Goal: Information Seeking & Learning: Learn about a topic

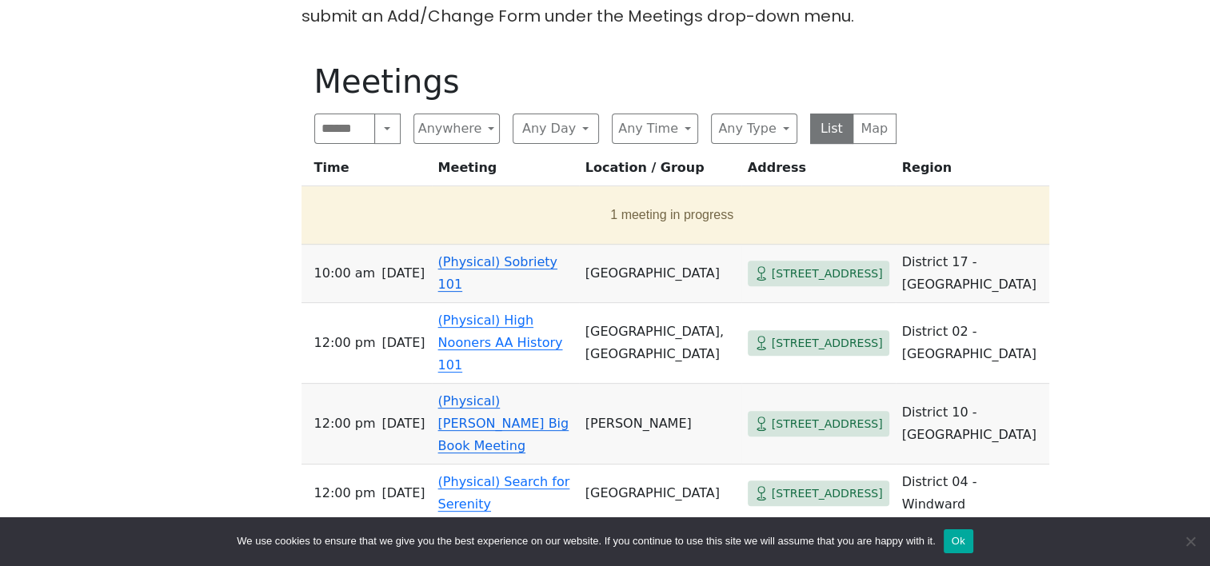
scroll to position [505, 0]
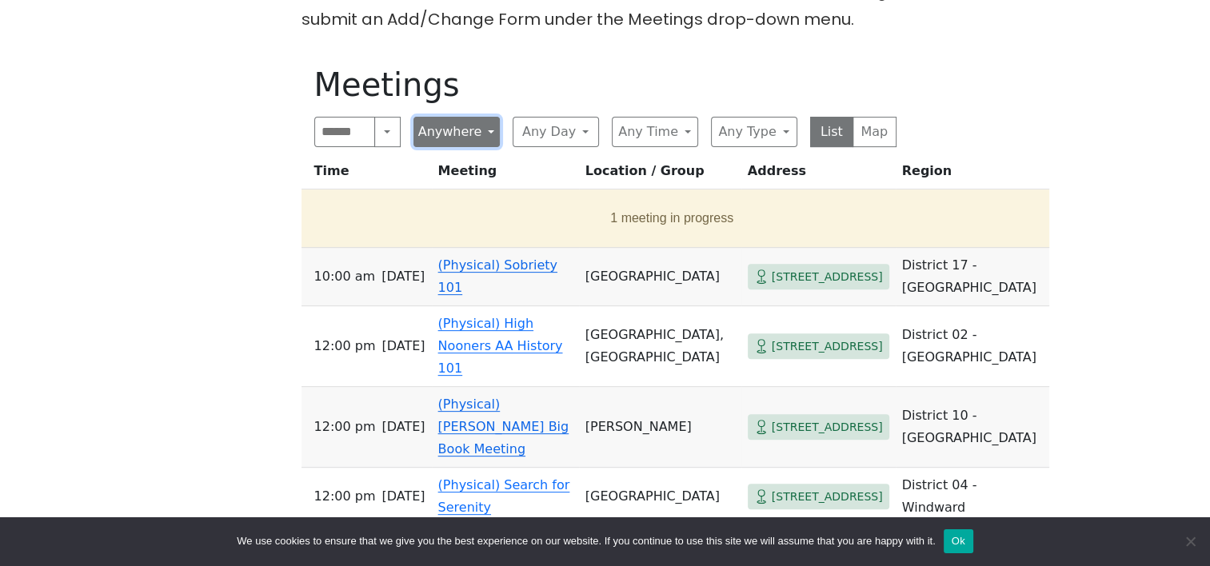
click at [485, 130] on button "Anywhere" at bounding box center [456, 132] width 86 height 30
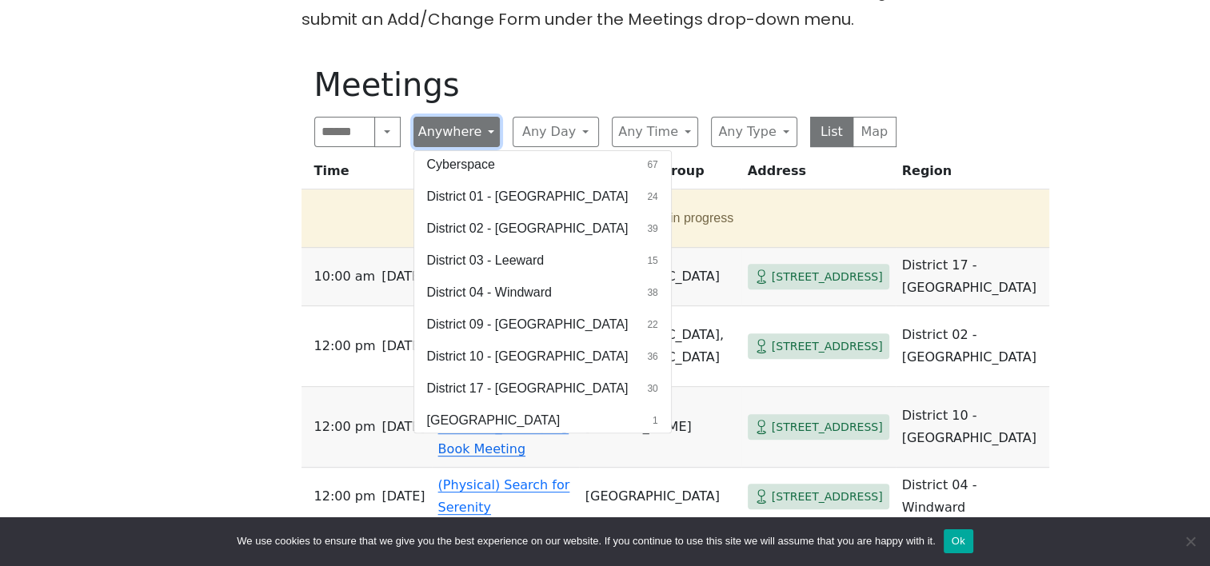
scroll to position [38, 0]
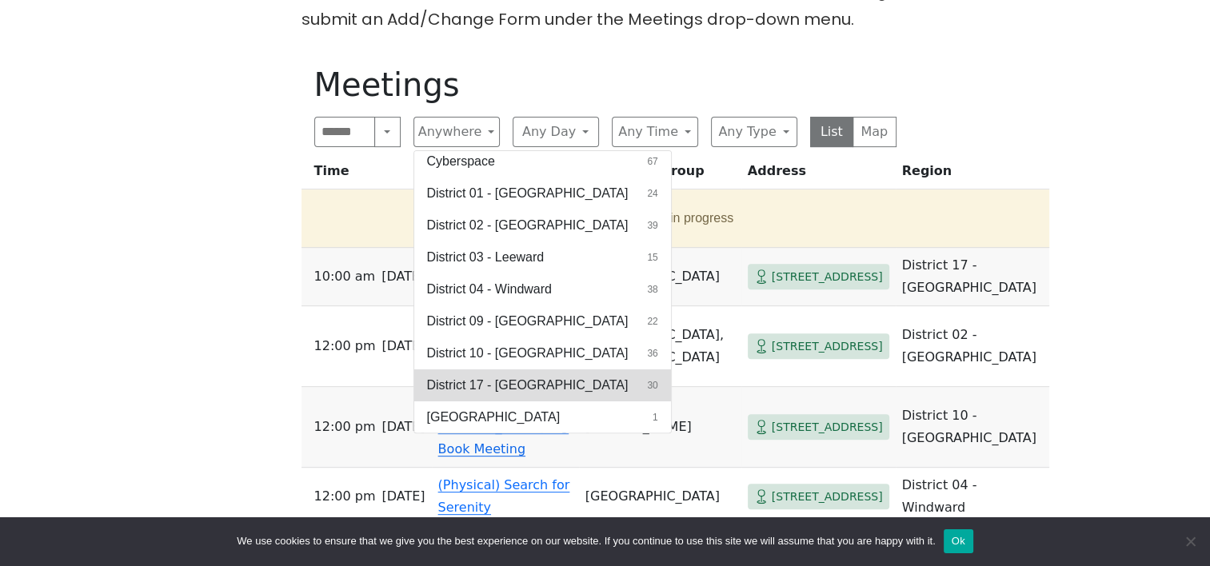
click at [601, 397] on button "District 17 - [GEOGRAPHIC_DATA] 30" at bounding box center [542, 385] width 257 height 32
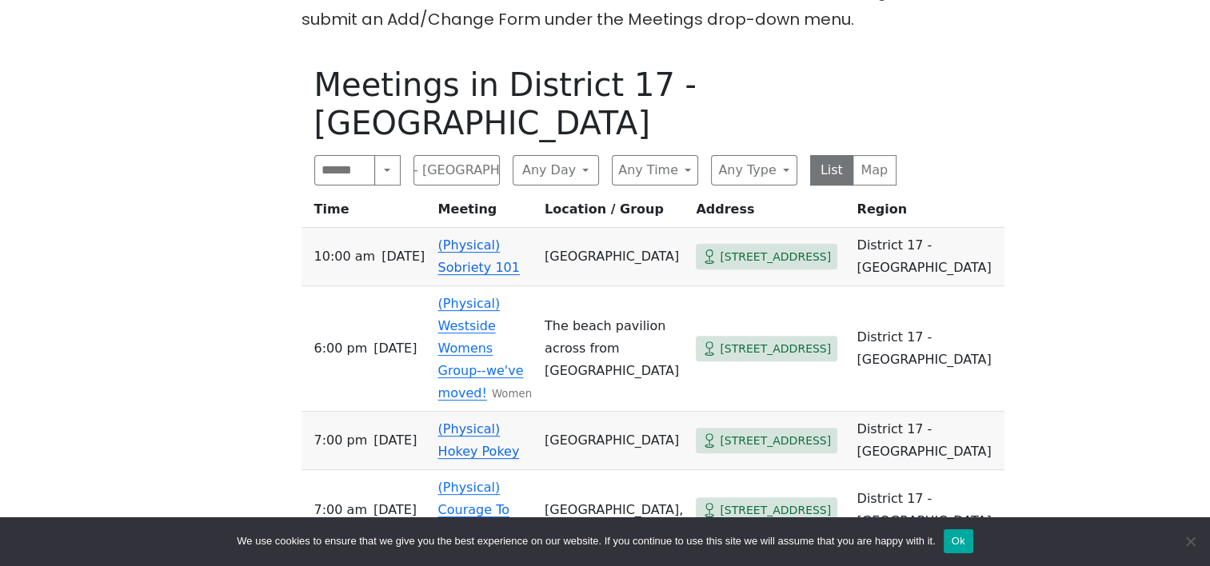
click at [604, 412] on td "[GEOGRAPHIC_DATA]" at bounding box center [613, 441] width 151 height 58
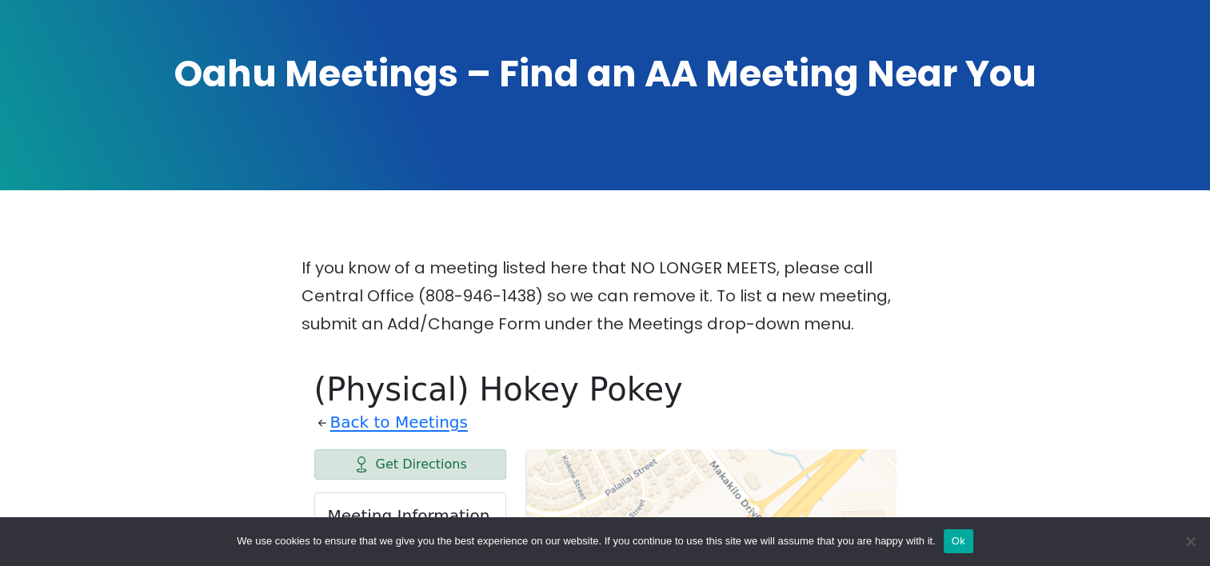
scroll to position [201, 0]
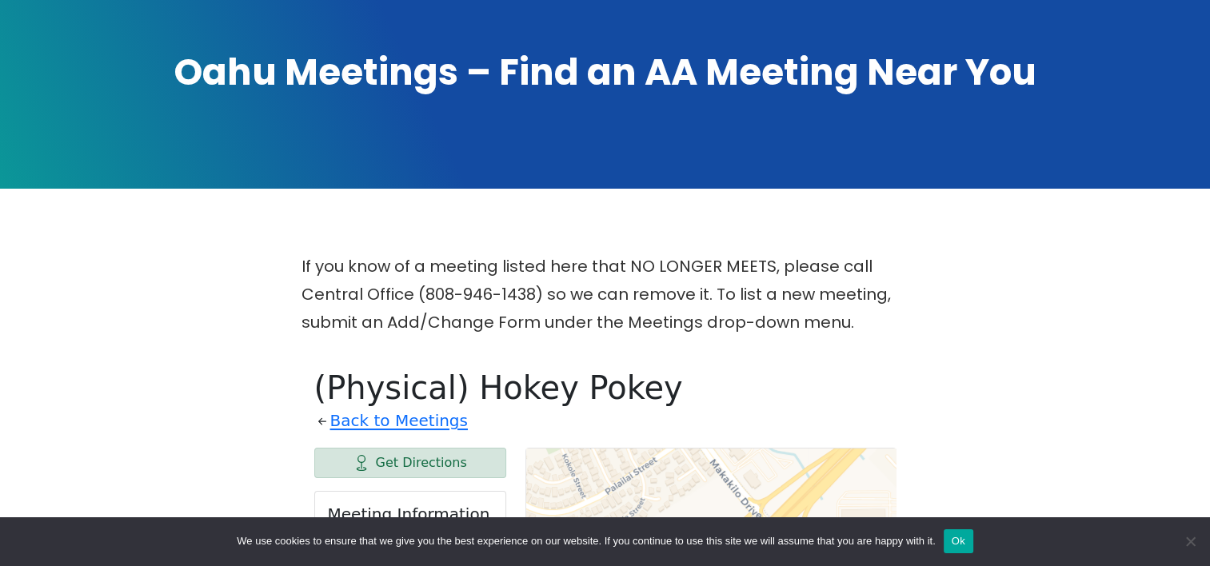
scroll to position [505, 0]
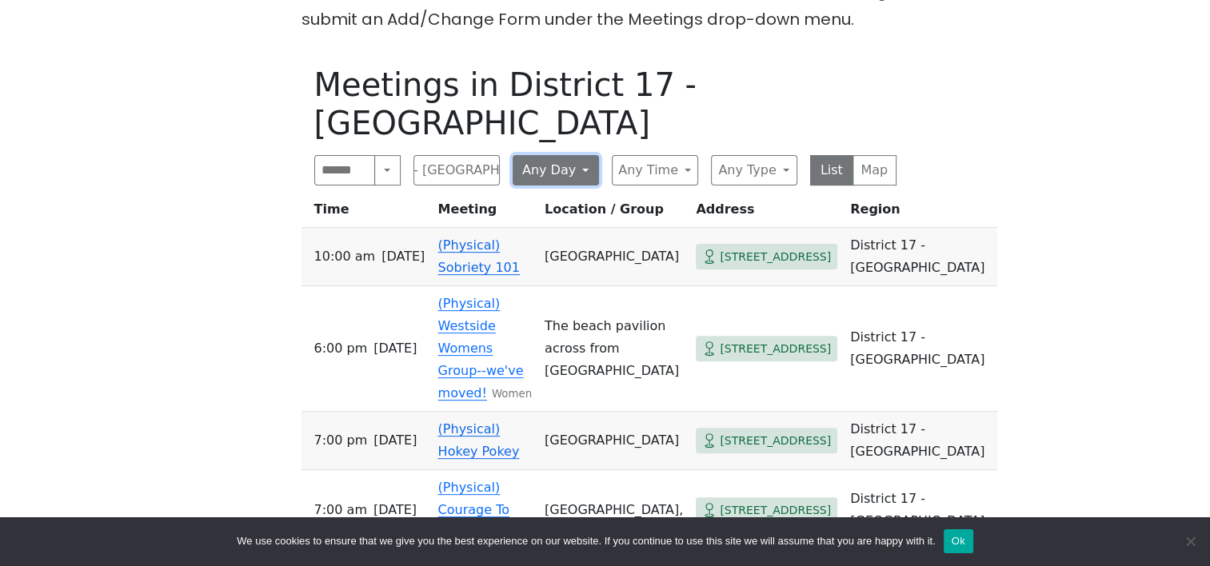
click at [582, 155] on button "Any Day" at bounding box center [556, 170] width 86 height 30
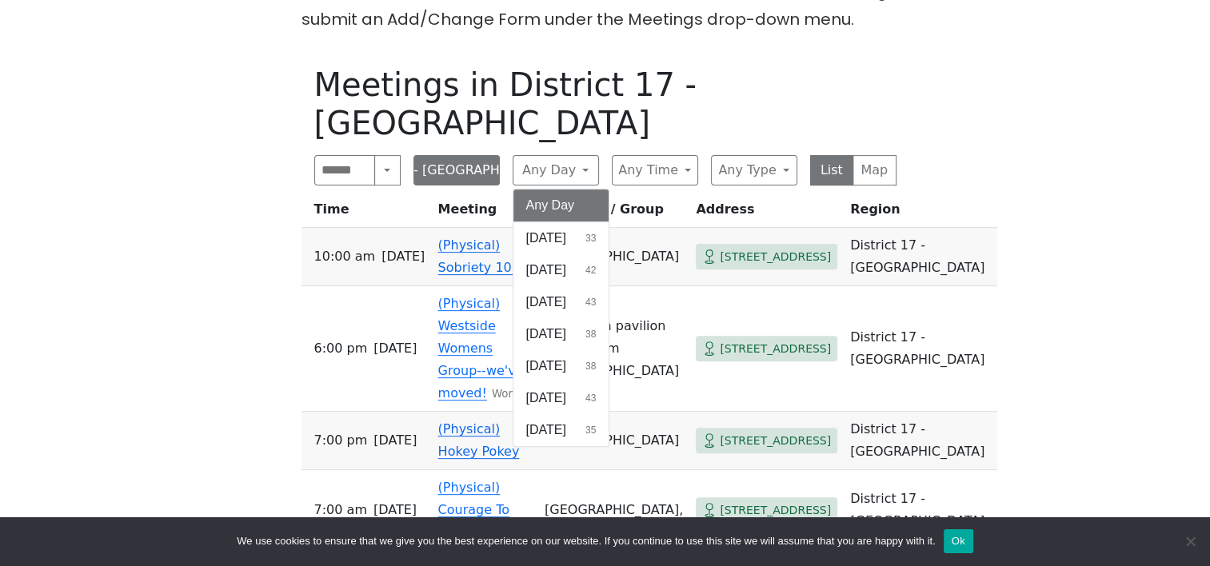
click at [464, 155] on button "District 17 - [GEOGRAPHIC_DATA]" at bounding box center [456, 170] width 86 height 30
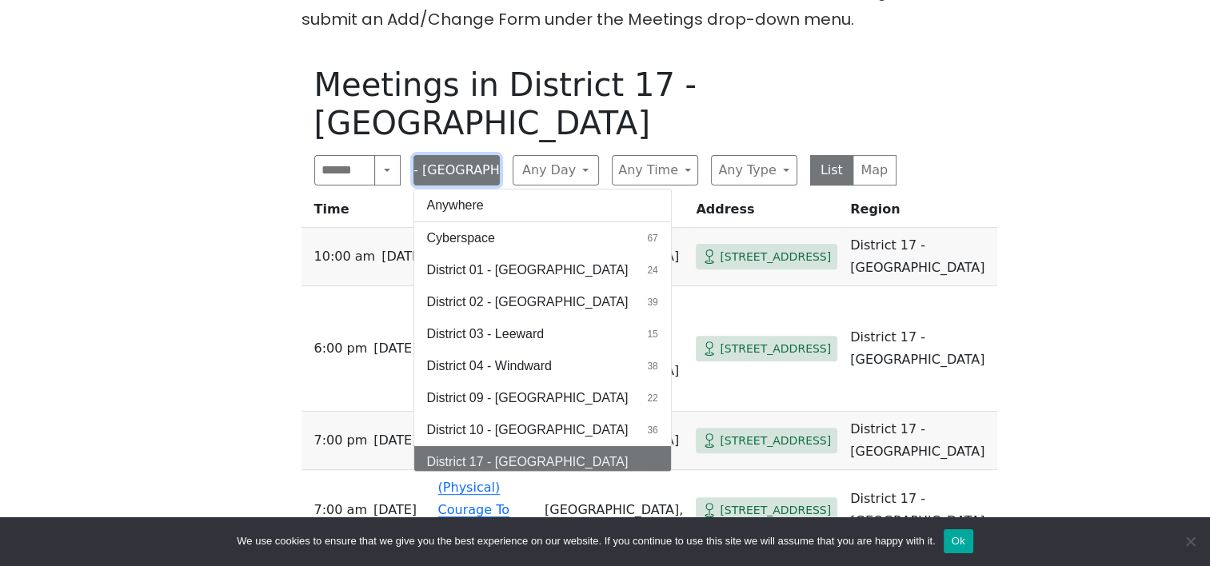
scroll to position [38, 0]
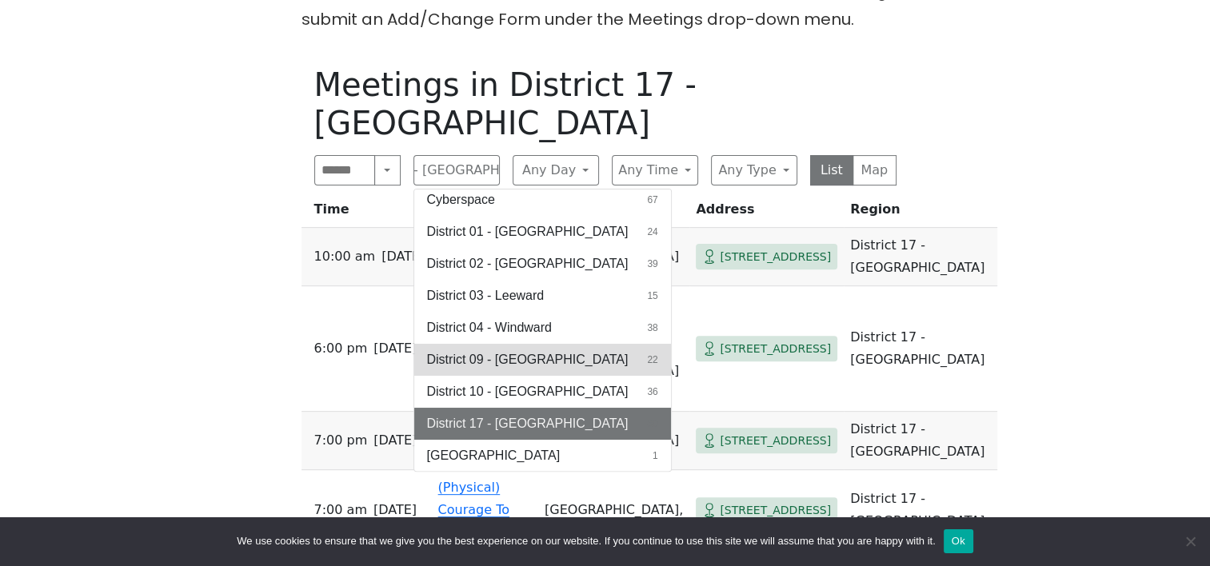
click at [556, 350] on span "District 09 - [GEOGRAPHIC_DATA]" at bounding box center [527, 359] width 201 height 19
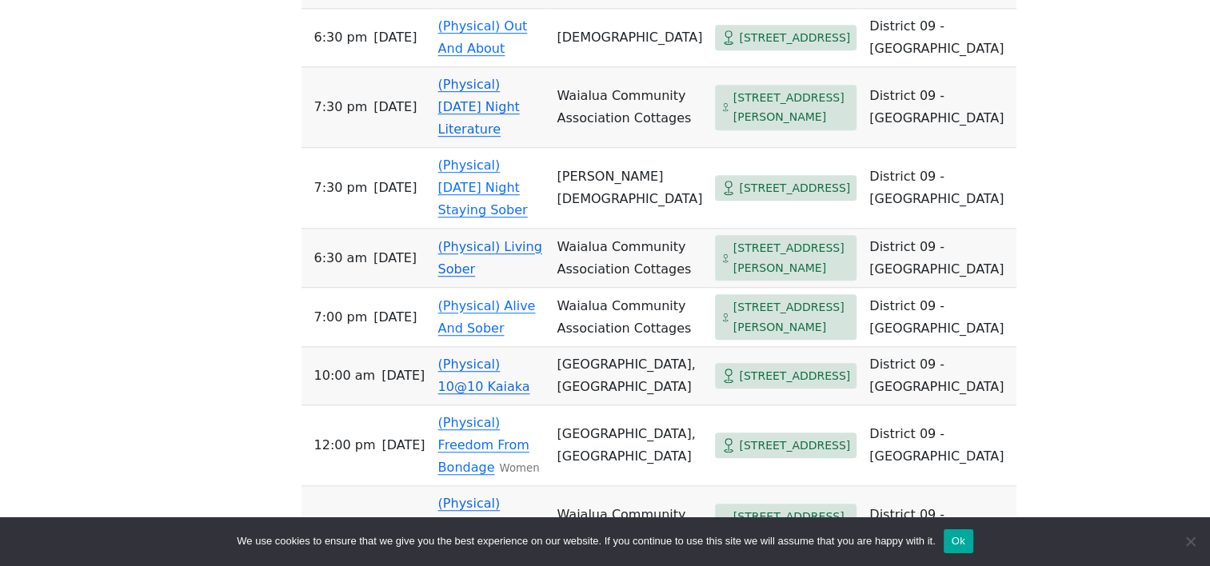
scroll to position [1157, 0]
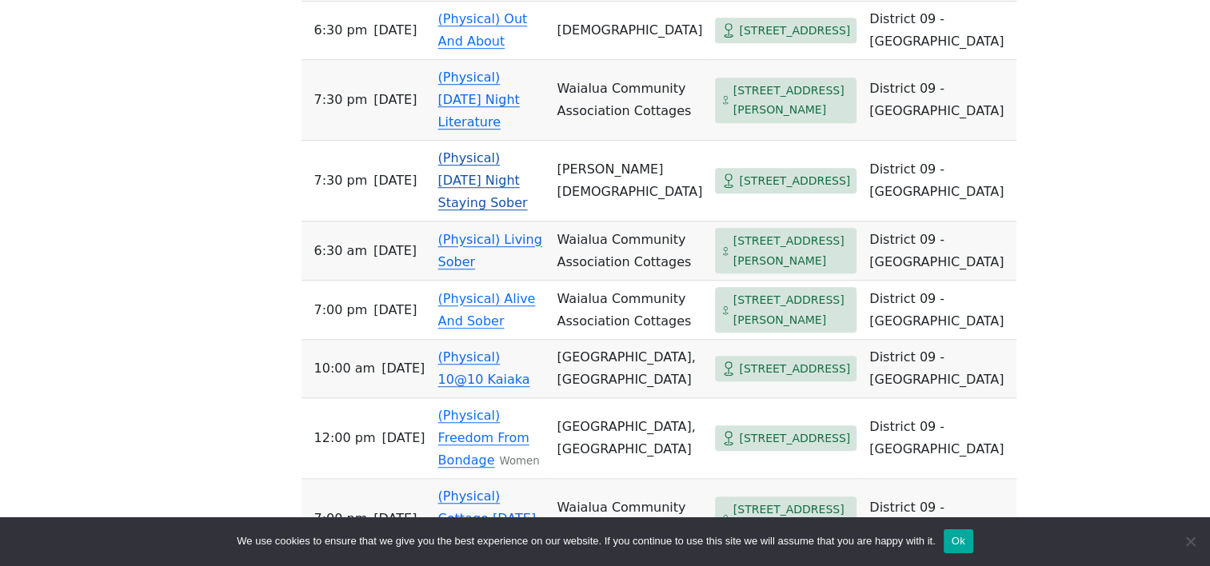
click at [647, 221] on td "[PERSON_NAME][DEMOGRAPHIC_DATA]" at bounding box center [629, 181] width 158 height 81
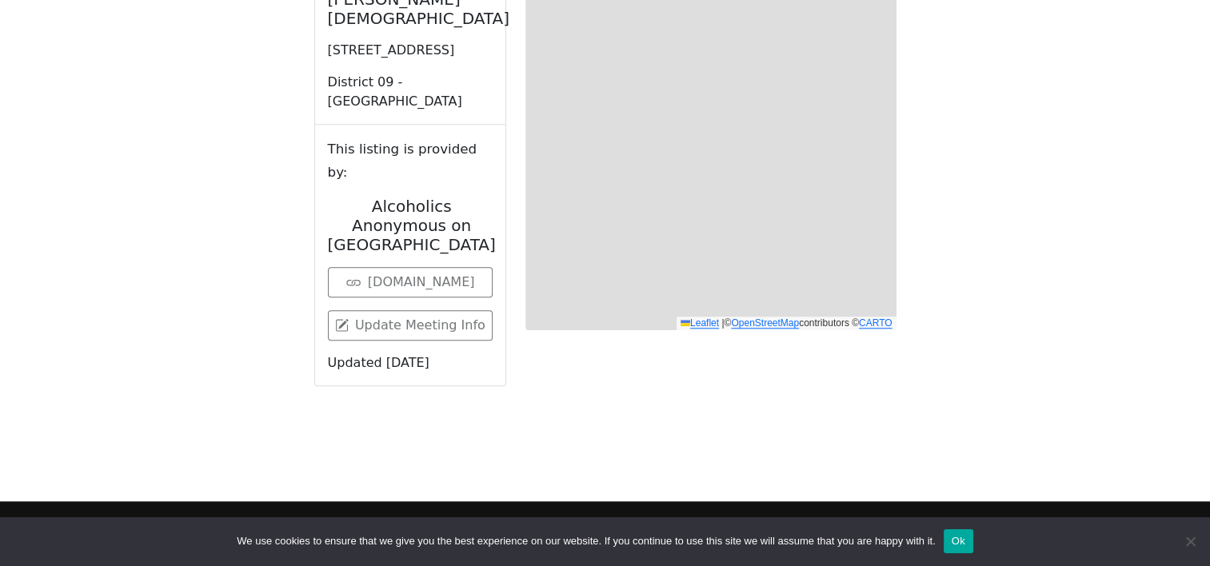
scroll to position [557, 0]
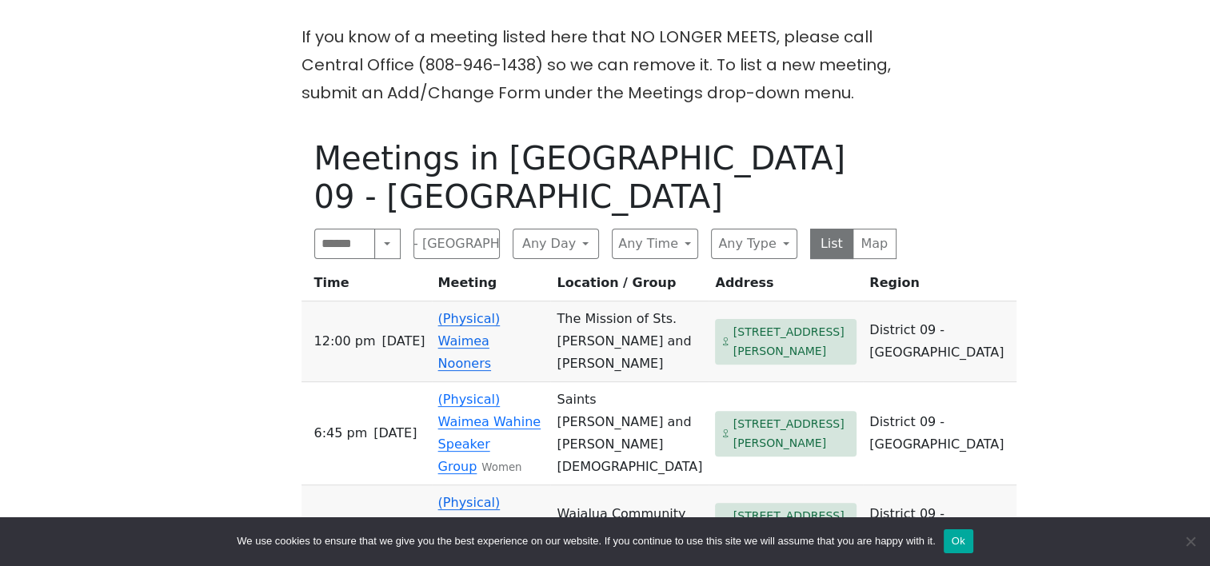
scroll to position [440, 0]
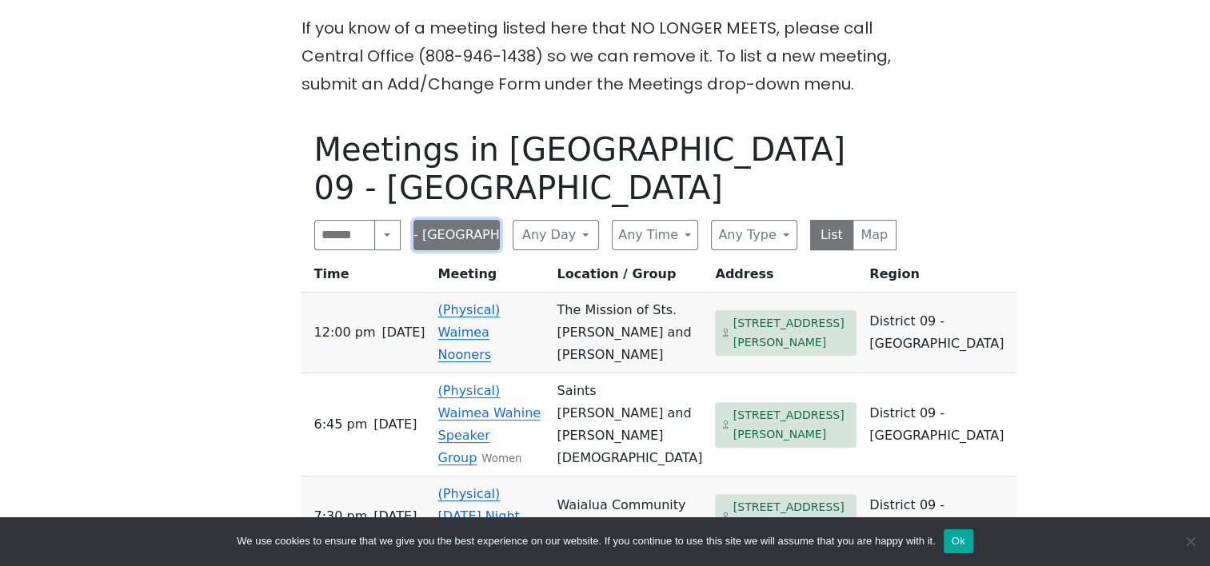
click at [485, 237] on button "District 09 - [GEOGRAPHIC_DATA]" at bounding box center [456, 235] width 86 height 30
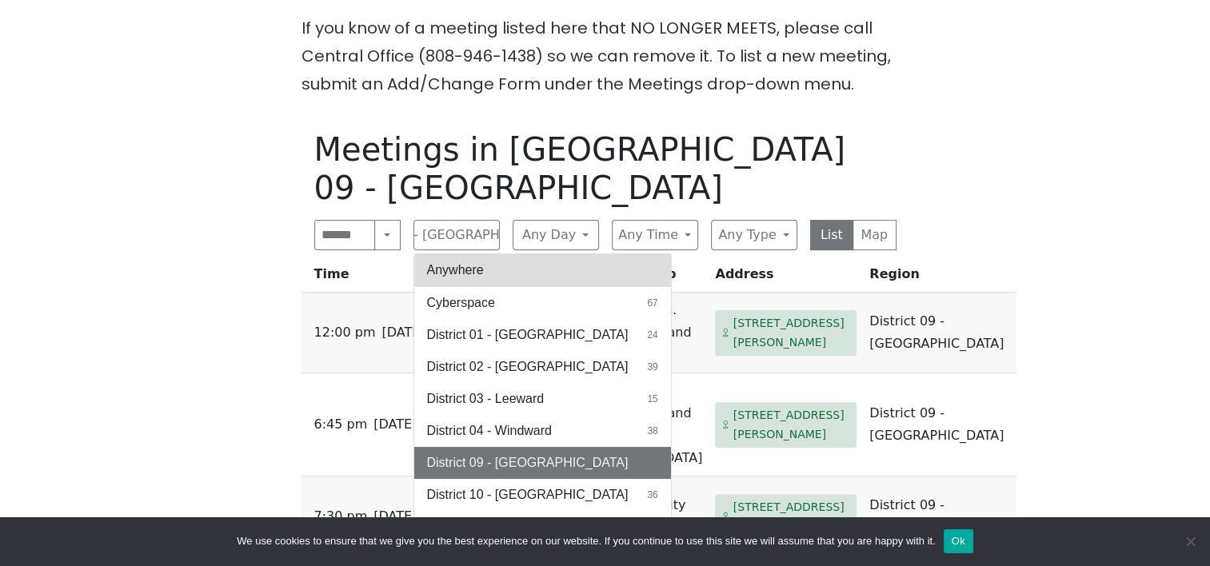
click at [466, 278] on button "Anywhere" at bounding box center [542, 270] width 257 height 32
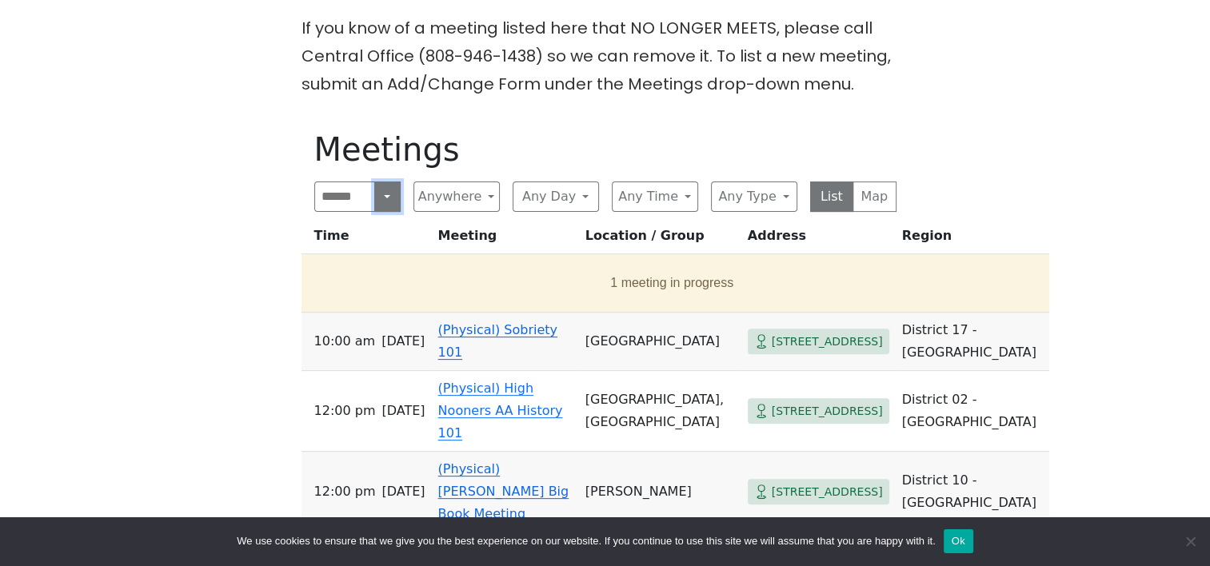
click at [381, 189] on button "Search" at bounding box center [387, 196] width 26 height 30
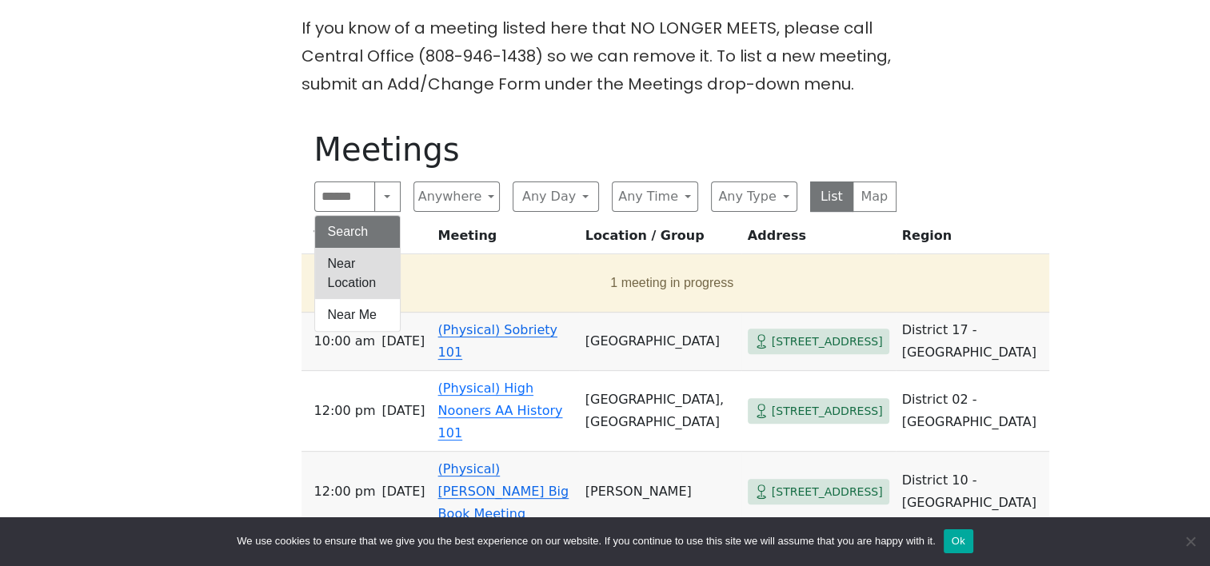
click at [354, 267] on button "Near Location" at bounding box center [357, 273] width 85 height 51
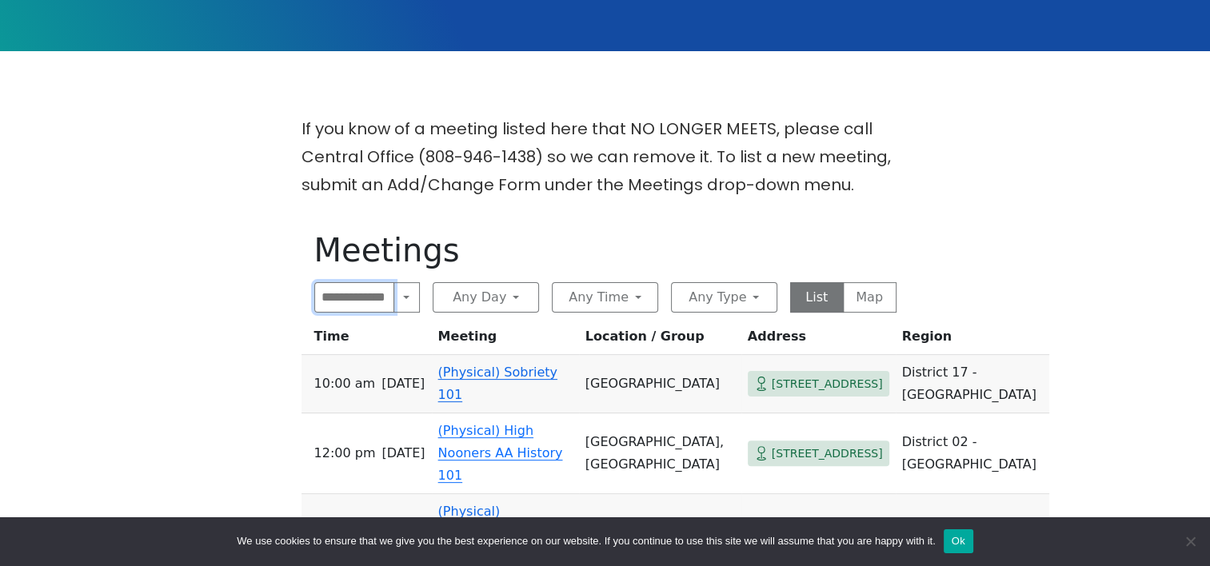
scroll to position [341, 0]
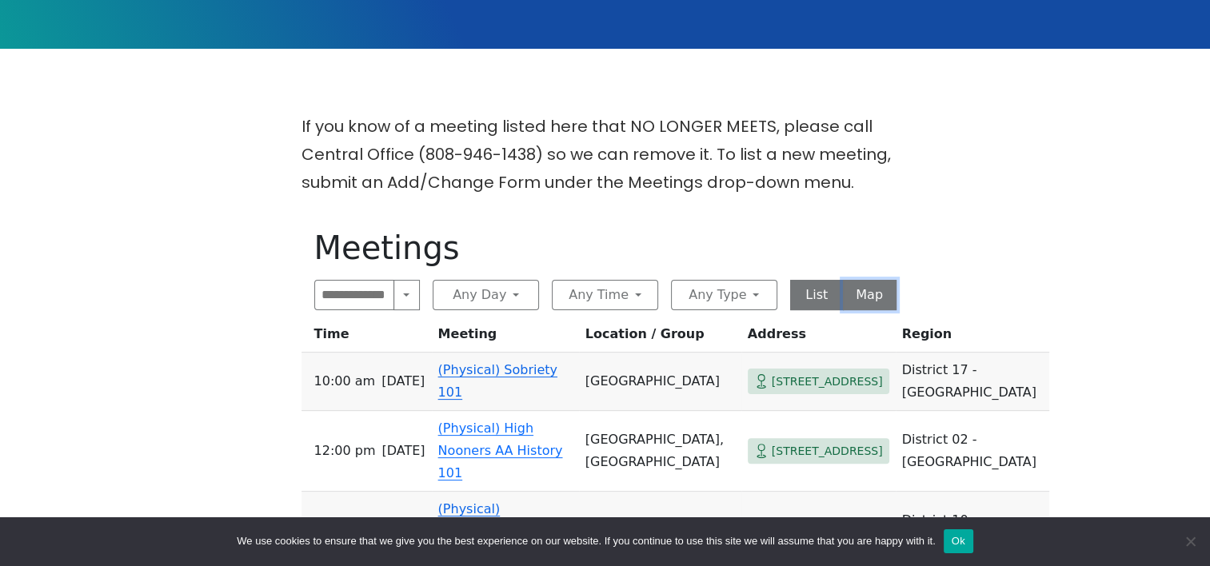
click at [860, 290] on button "Map" at bounding box center [870, 295] width 54 height 30
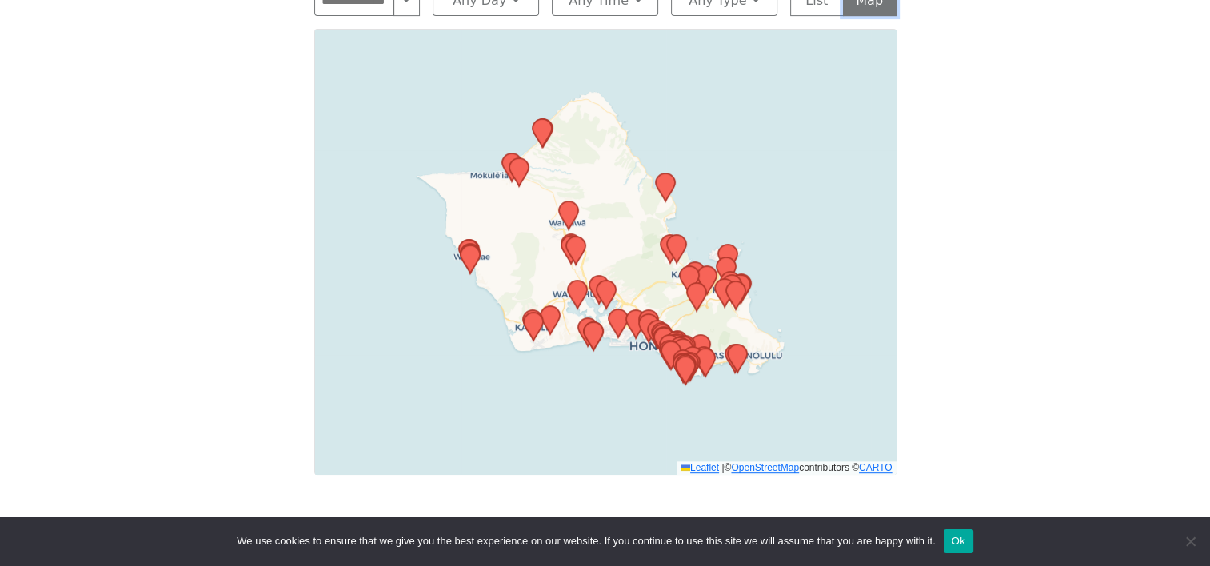
scroll to position [636, 0]
